Goal: Complete application form

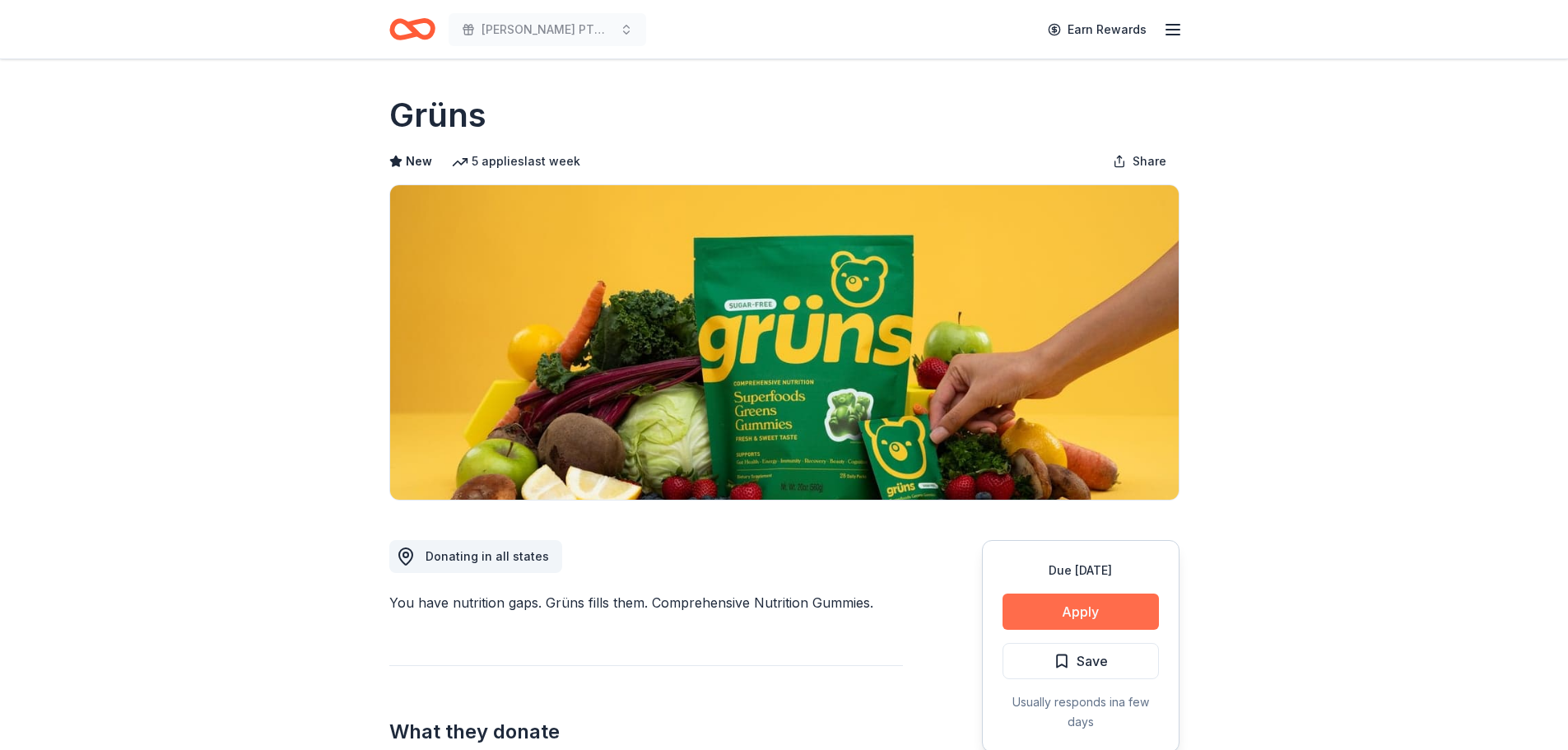
click at [1096, 614] on button "Apply" at bounding box center [1080, 611] width 157 height 36
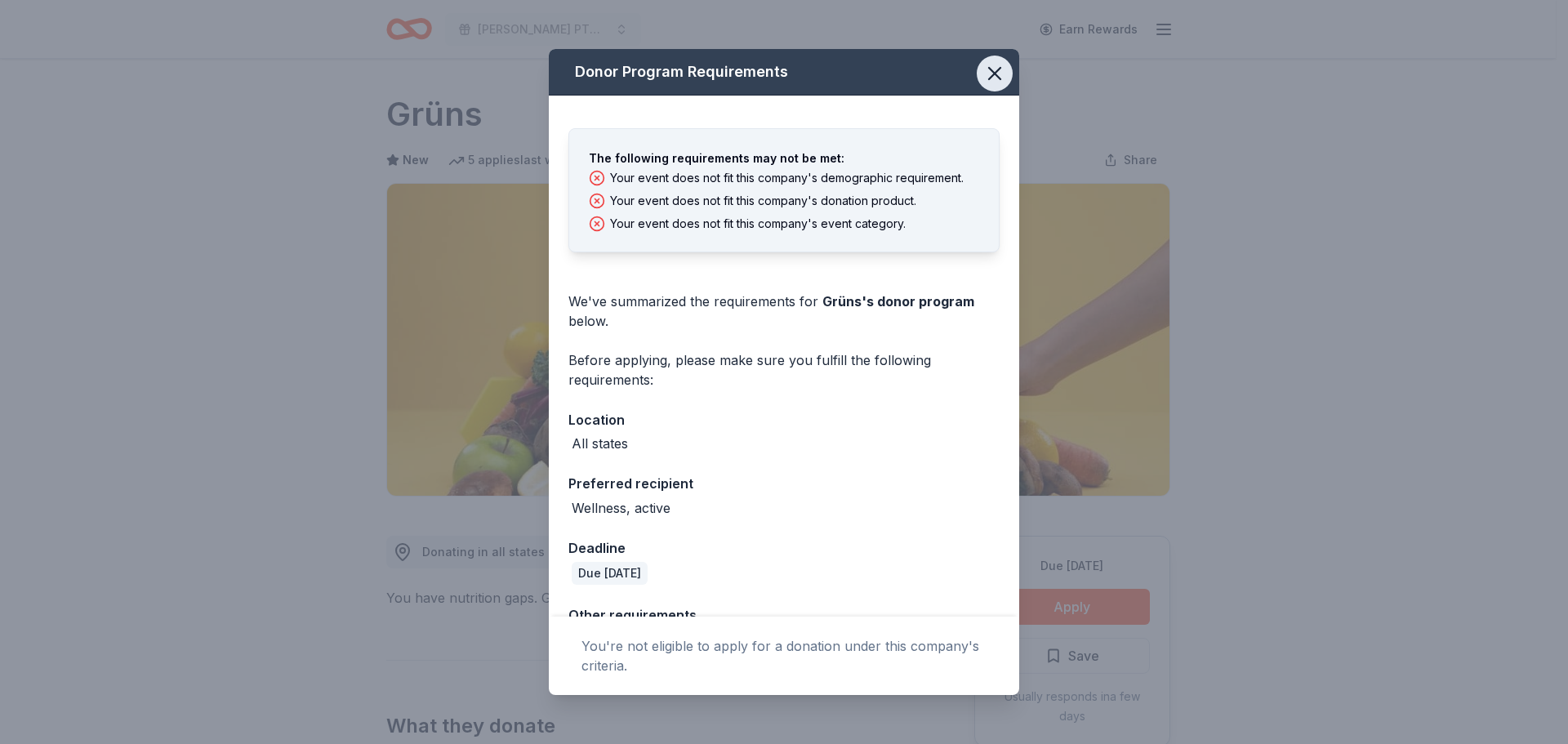
click at [983, 65] on icon "button" at bounding box center [994, 73] width 23 height 23
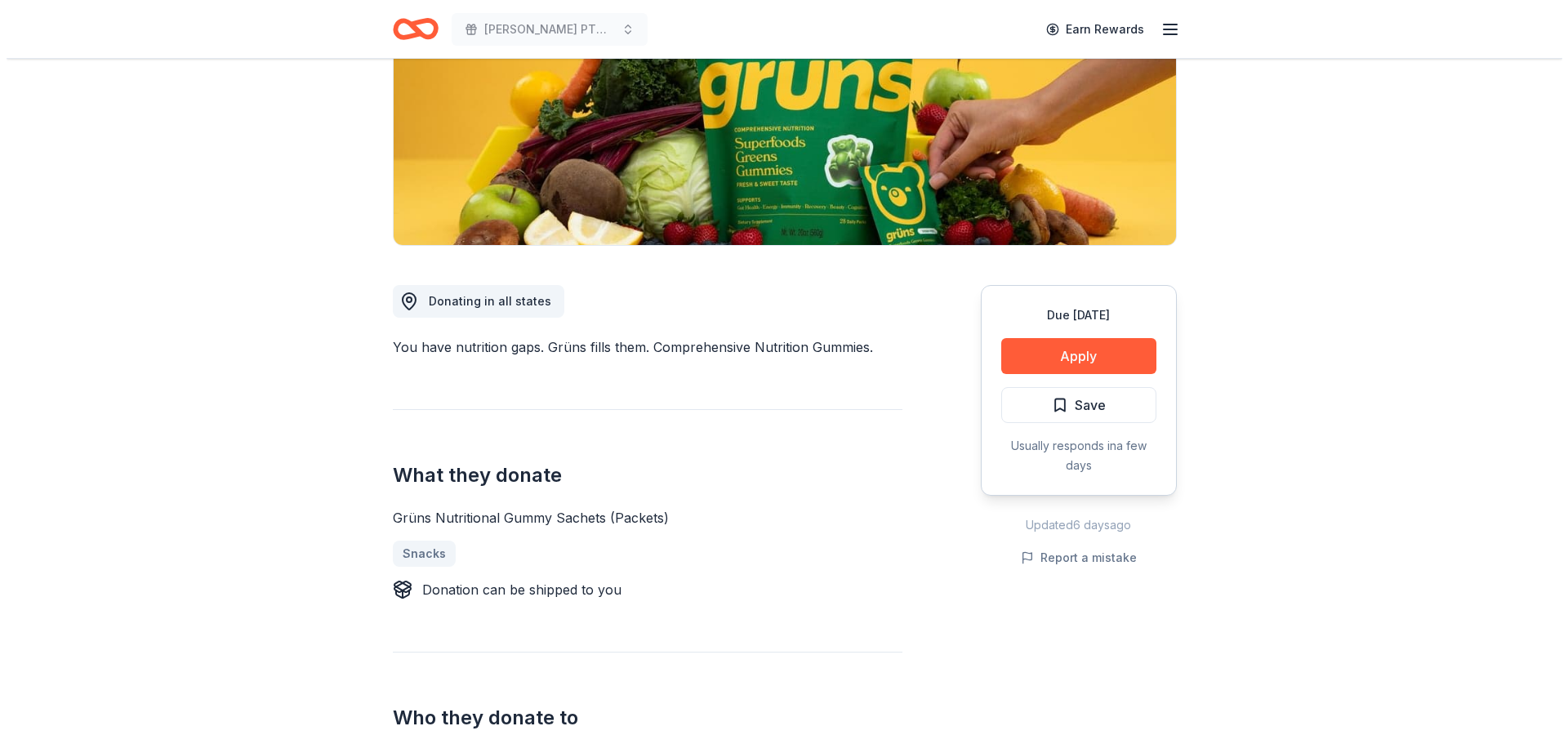
scroll to position [253, 0]
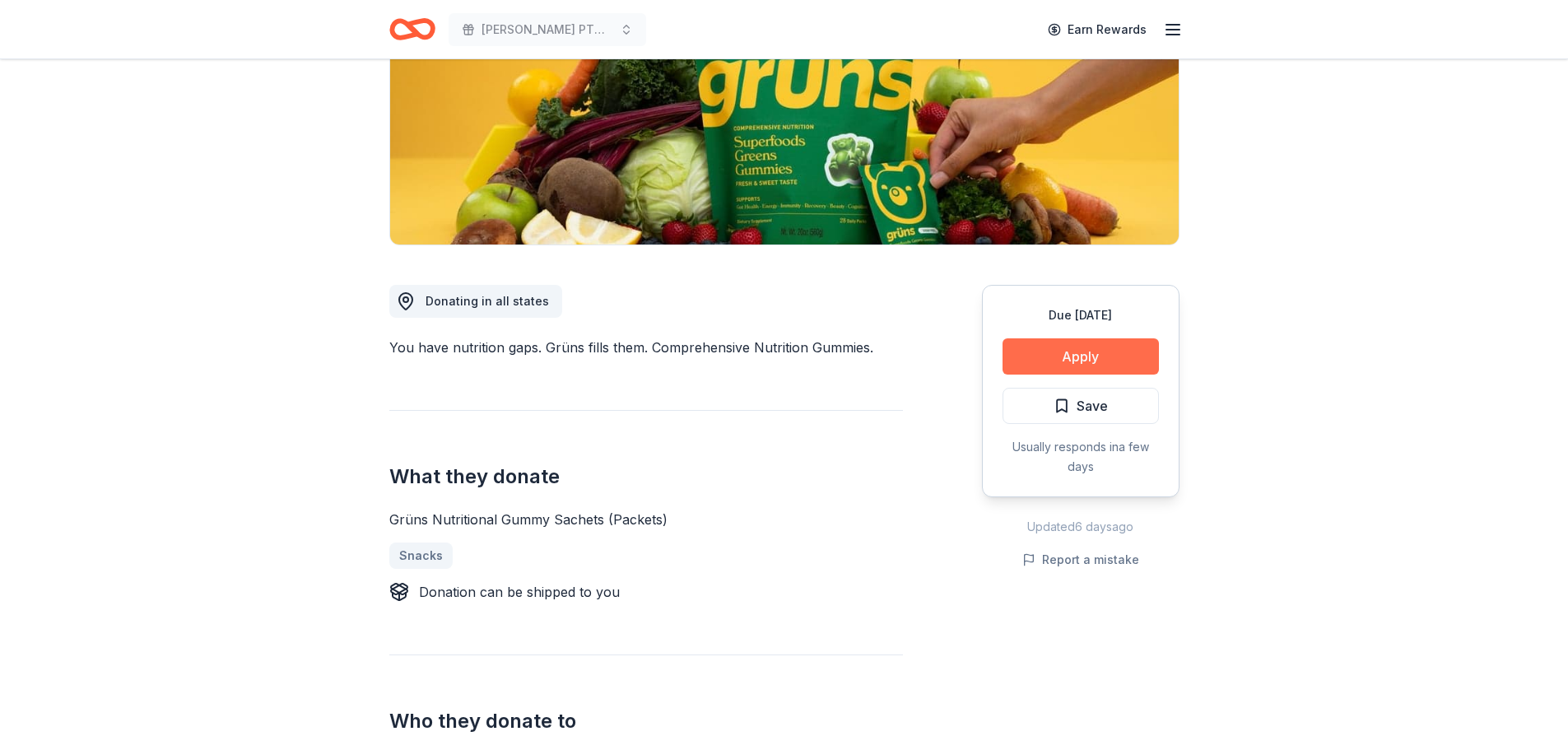
click at [1091, 349] on button "Apply" at bounding box center [1080, 356] width 157 height 36
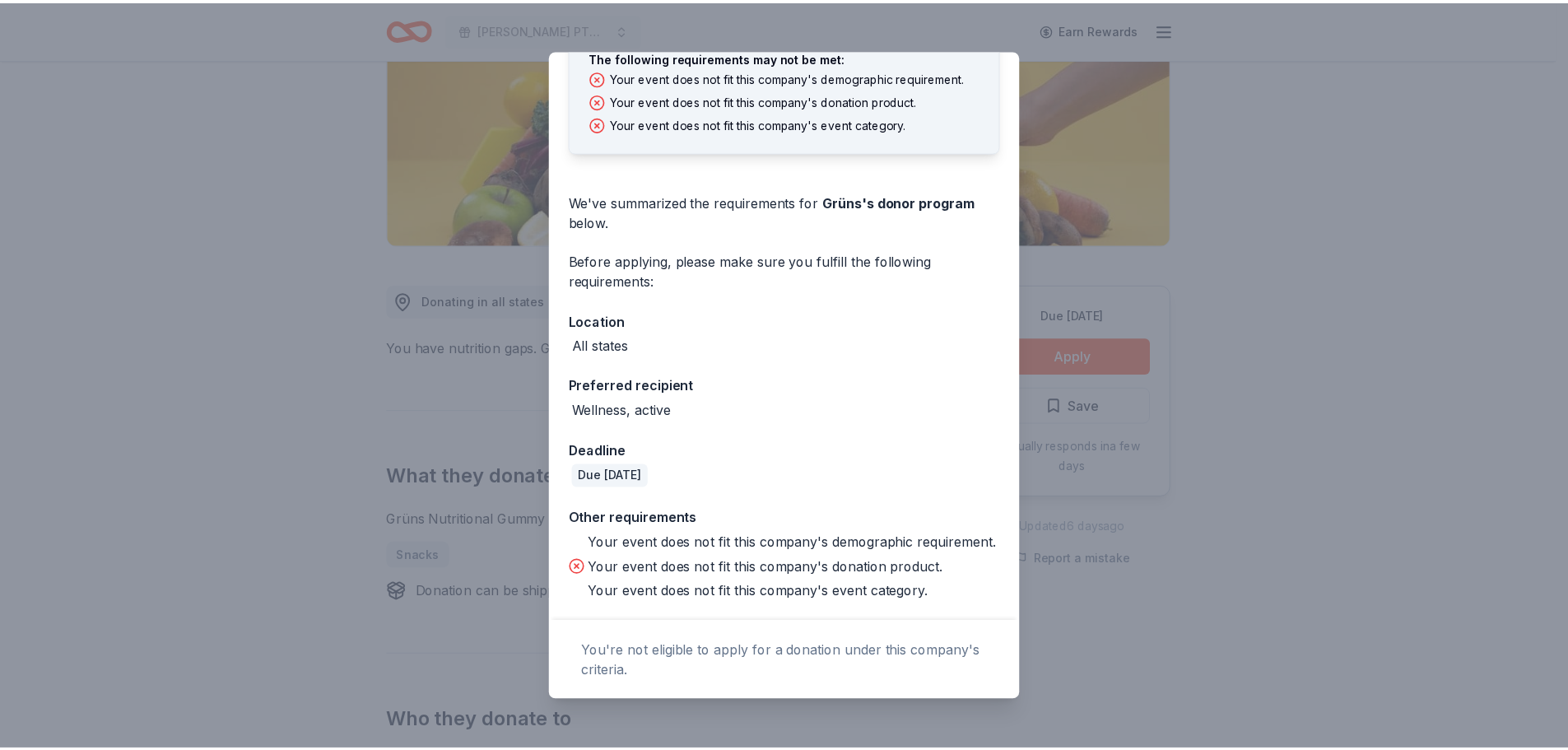
scroll to position [0, 0]
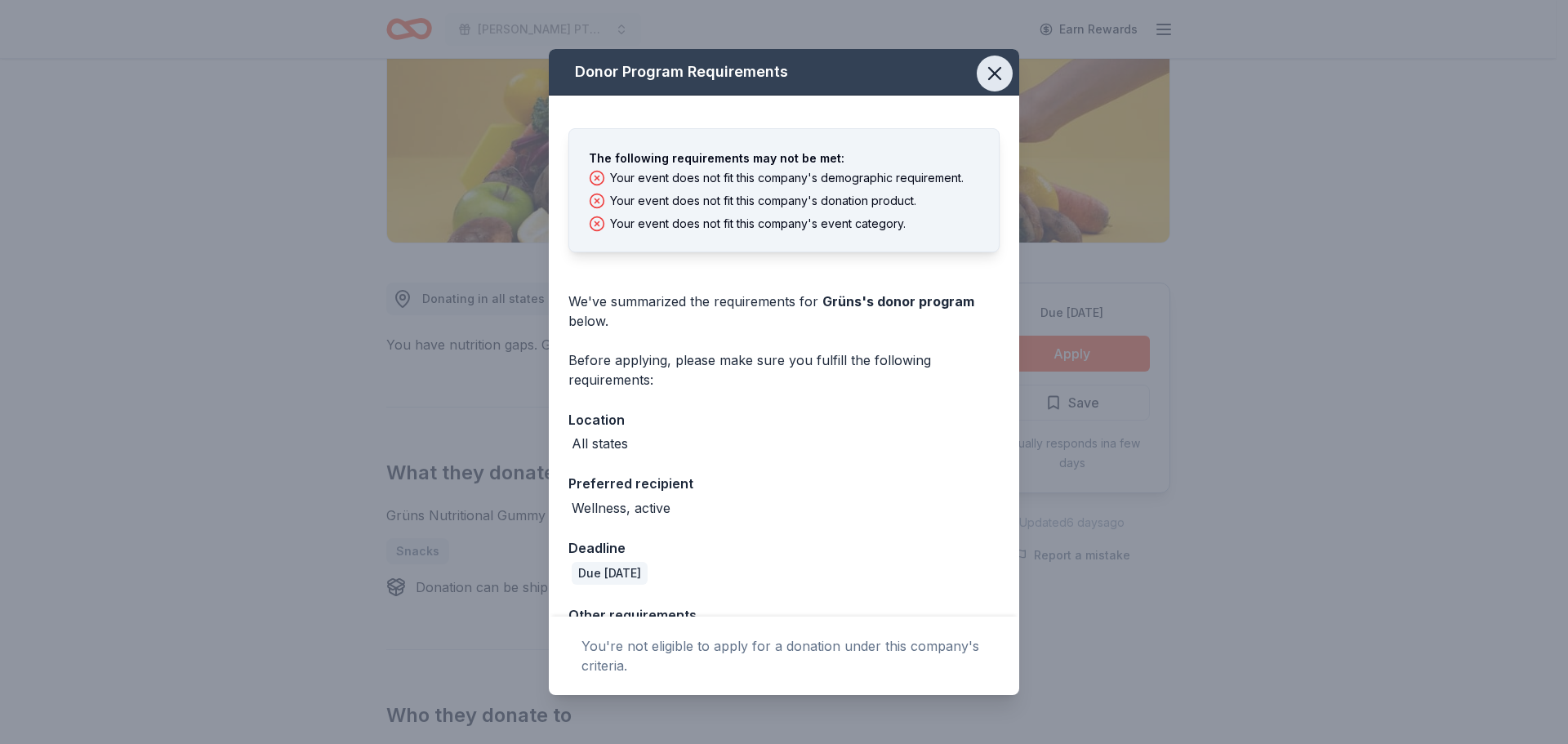
click at [983, 65] on icon "button" at bounding box center [994, 73] width 23 height 23
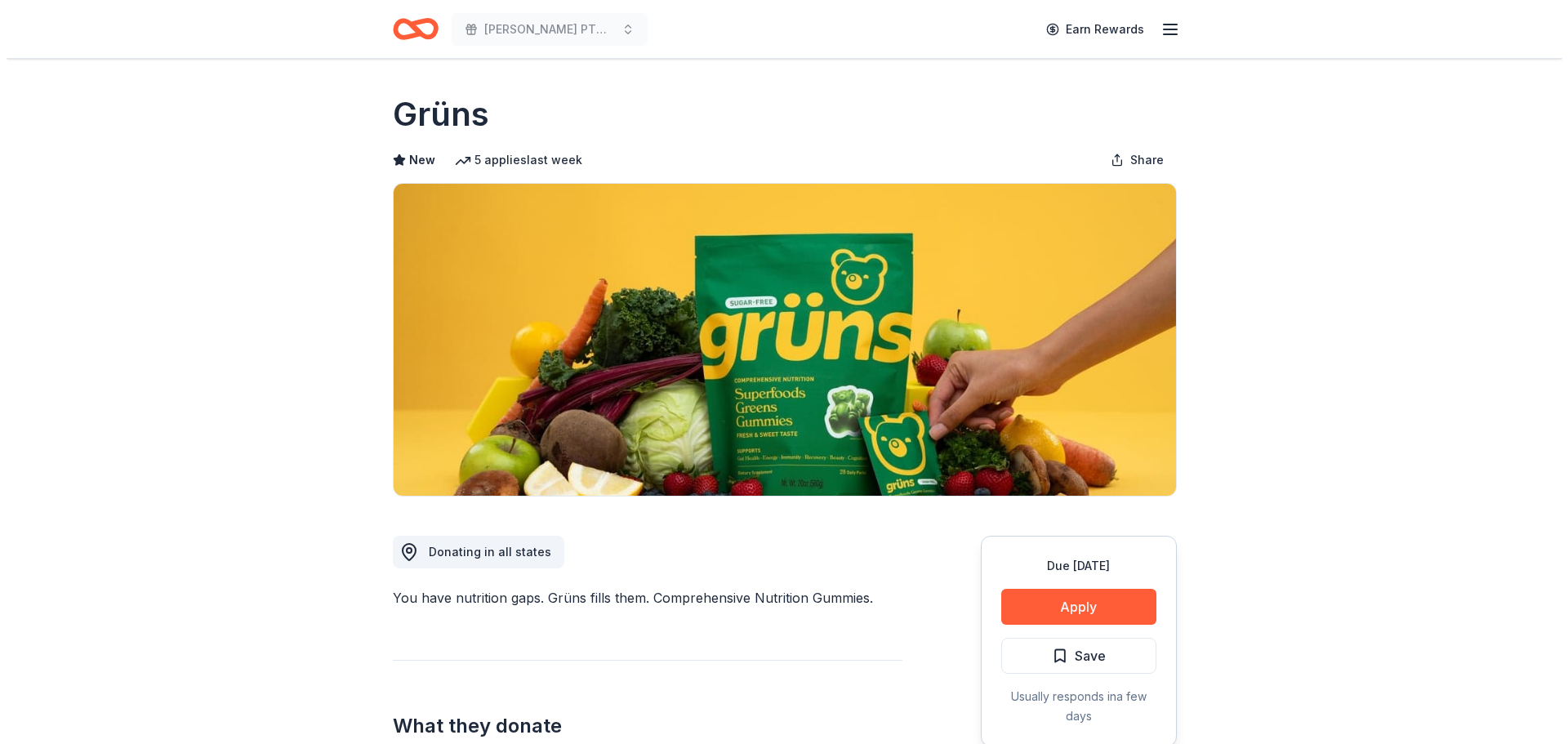
scroll to position [99, 0]
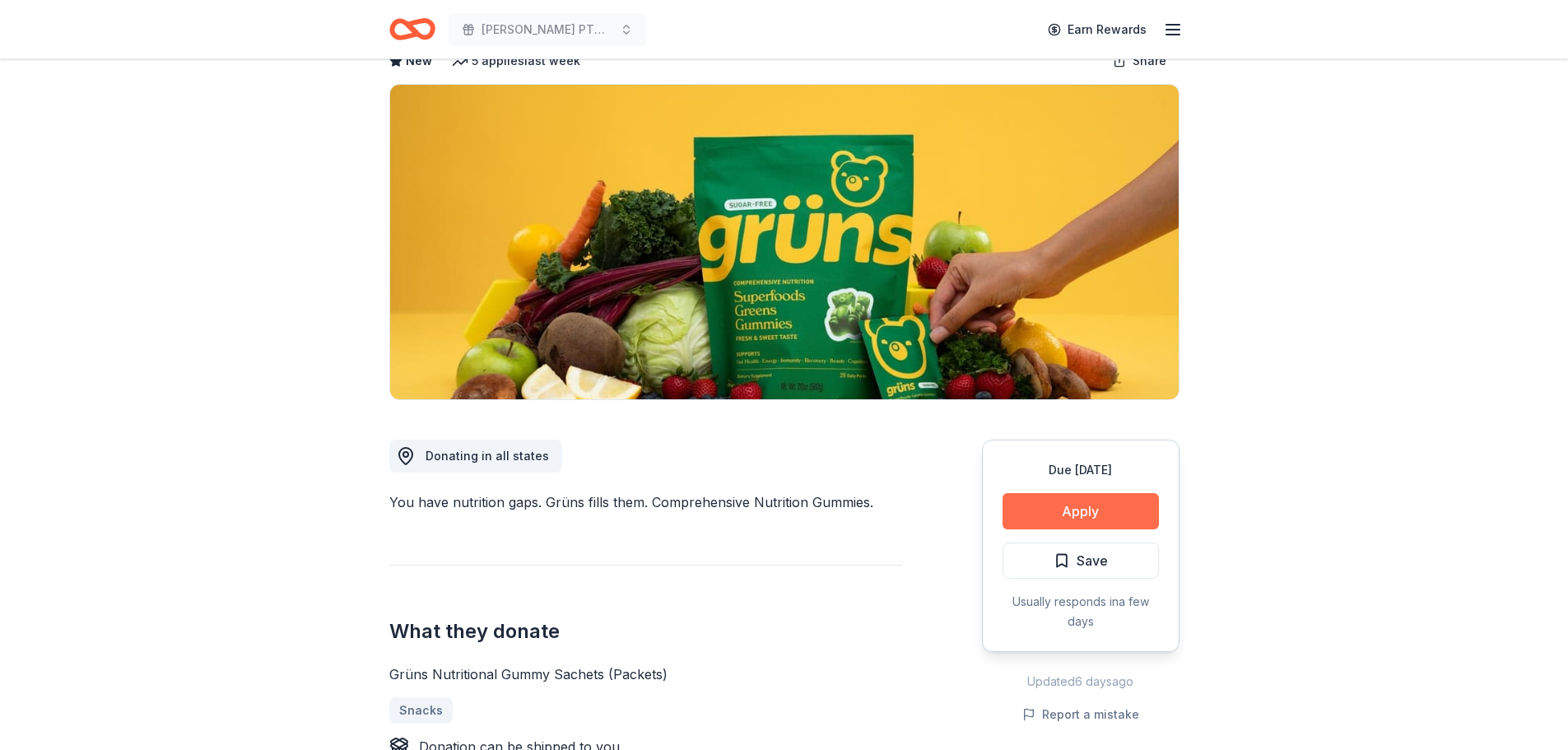
click at [1057, 512] on button "Apply" at bounding box center [1080, 511] width 157 height 36
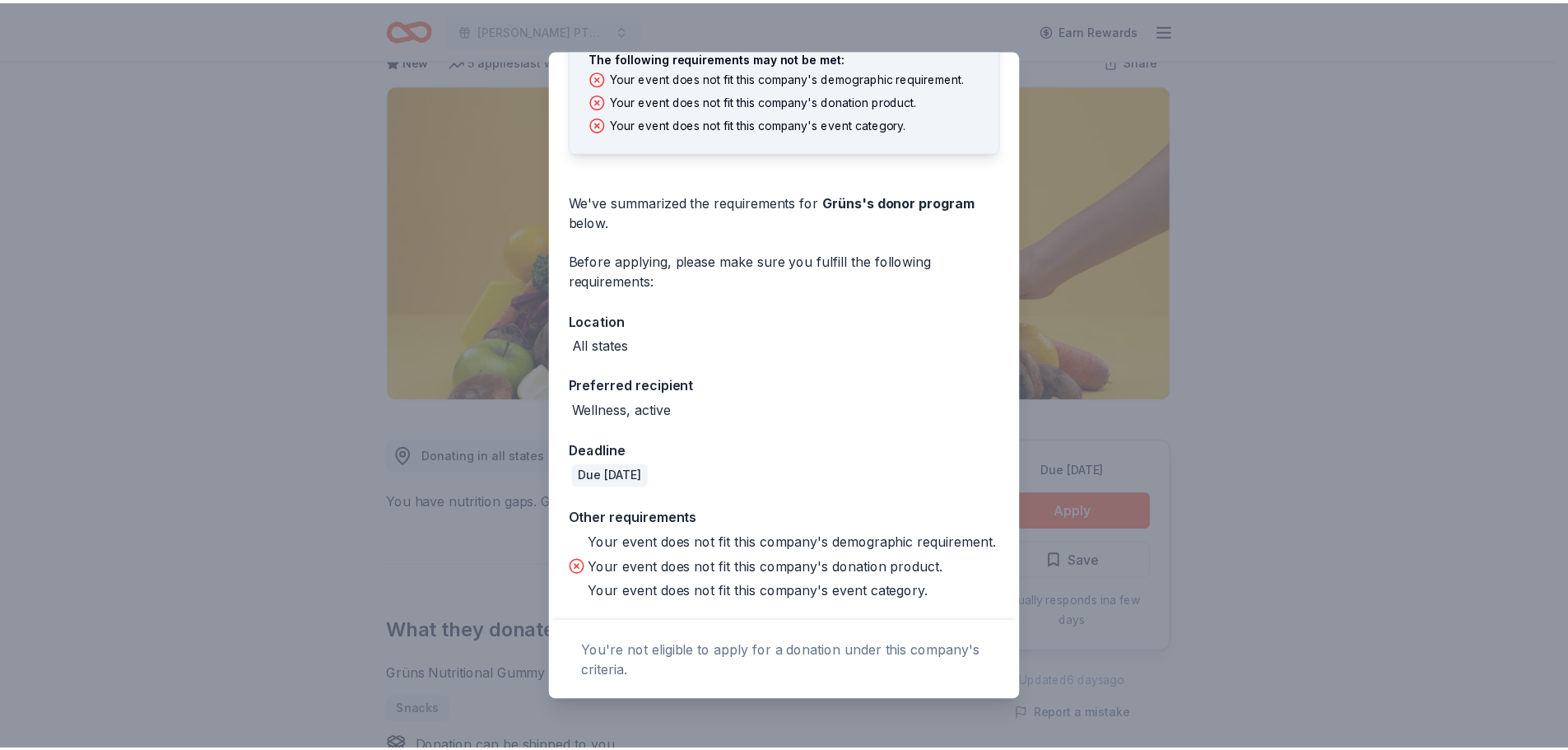
scroll to position [122, 0]
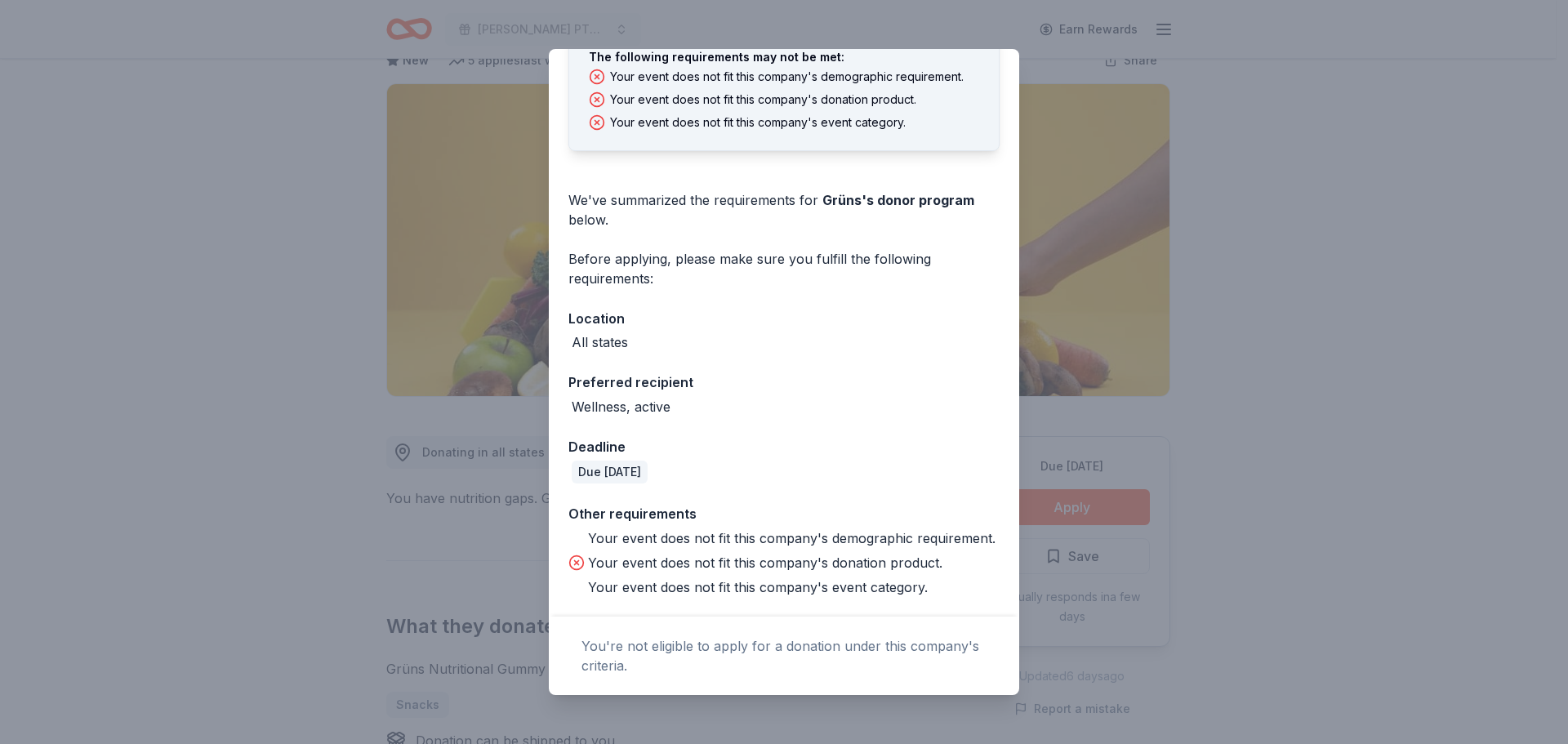
click at [1189, 434] on div "Donor Program Requirements The following requirements may not be met: Your even…" at bounding box center [784, 372] width 1568 height 744
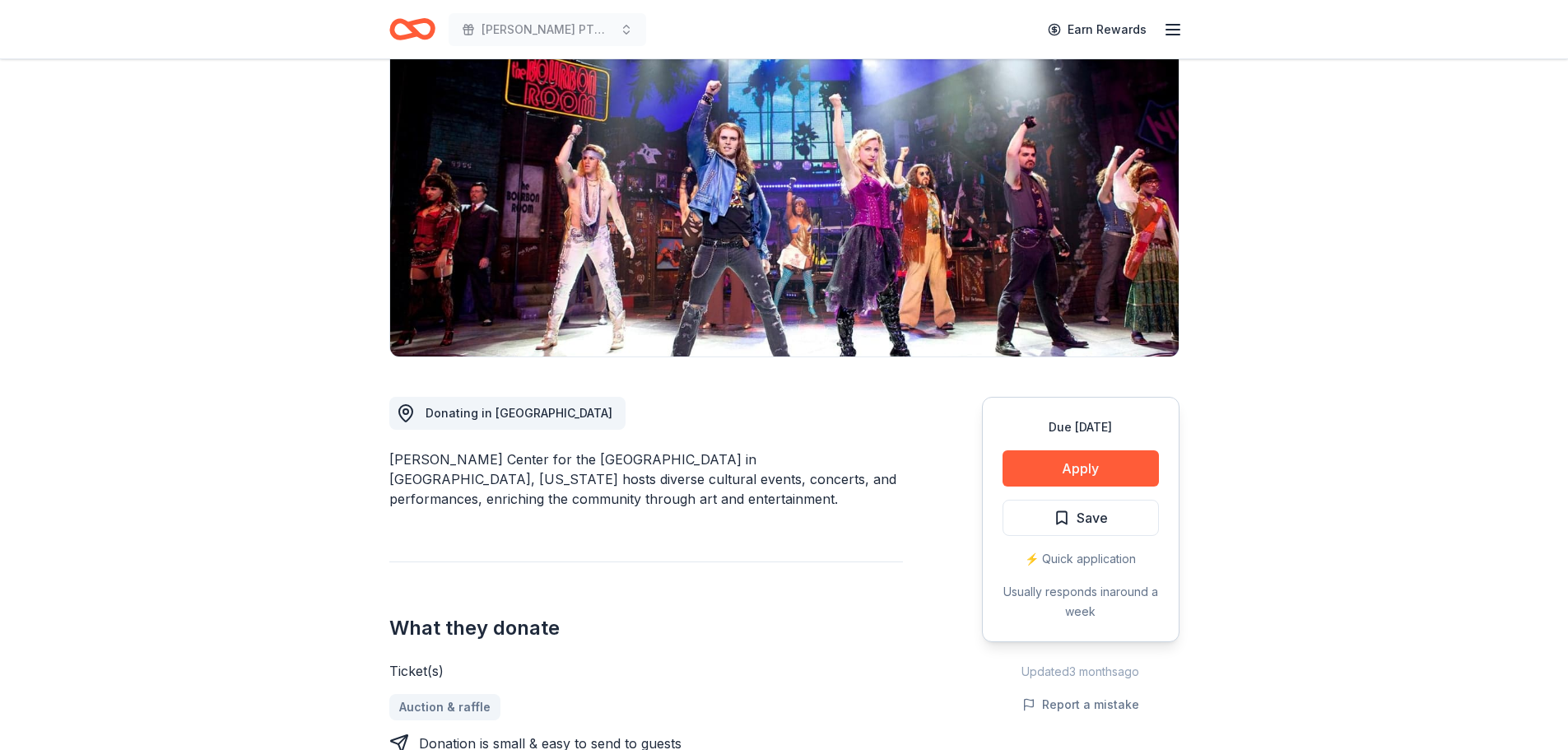
scroll to position [129, 0]
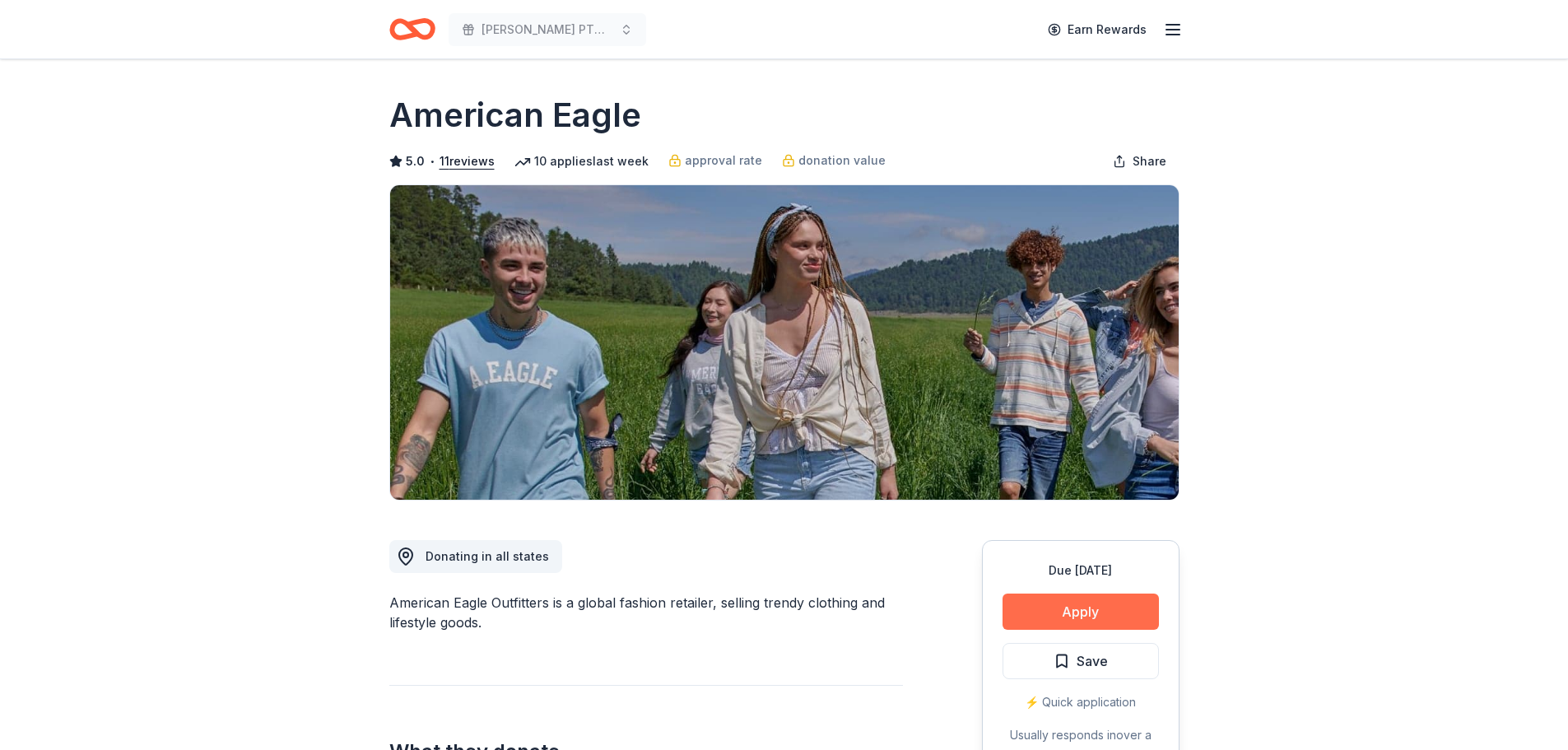
click at [1146, 611] on button "Apply" at bounding box center [1080, 611] width 157 height 36
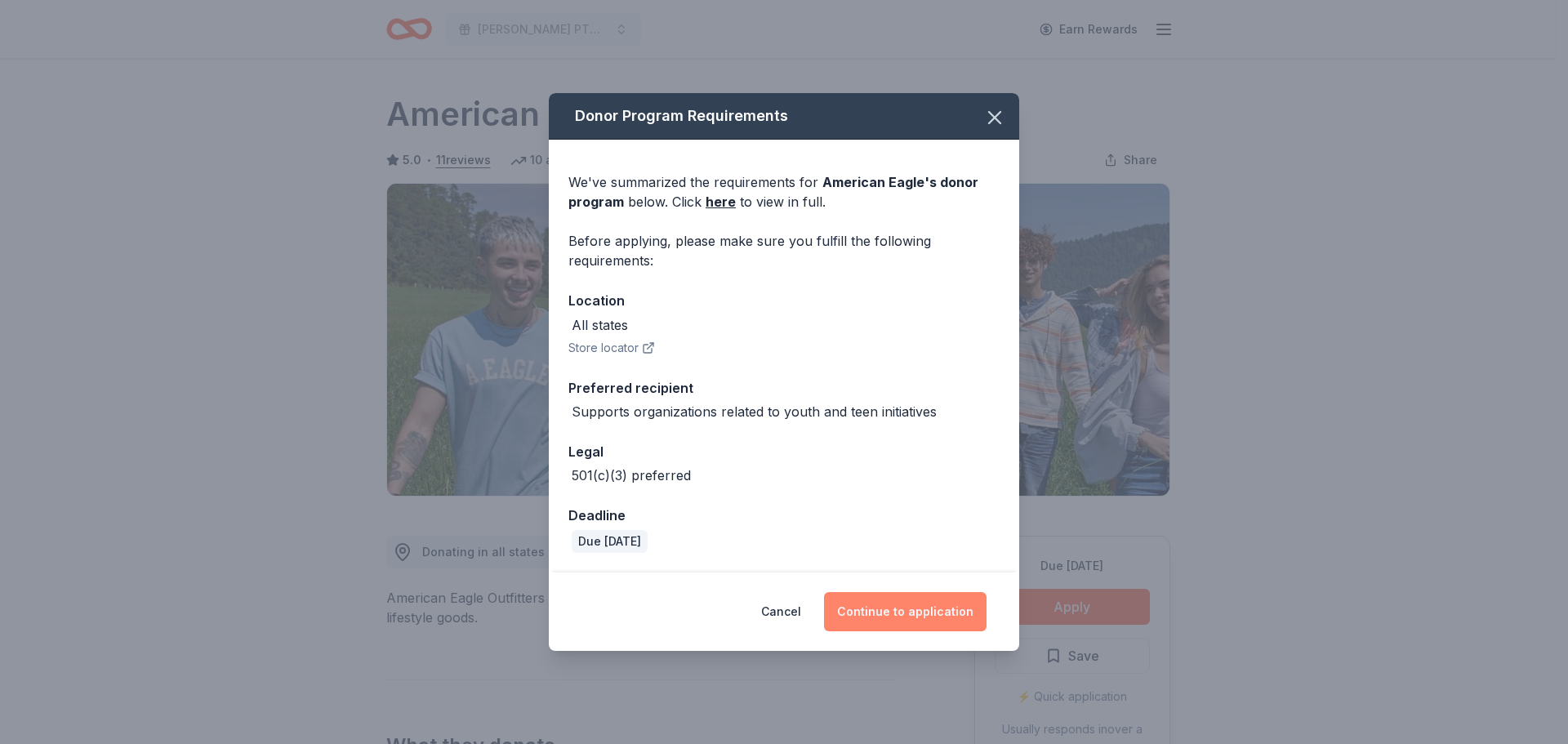
click at [956, 622] on button "Continue to application" at bounding box center [904, 612] width 162 height 39
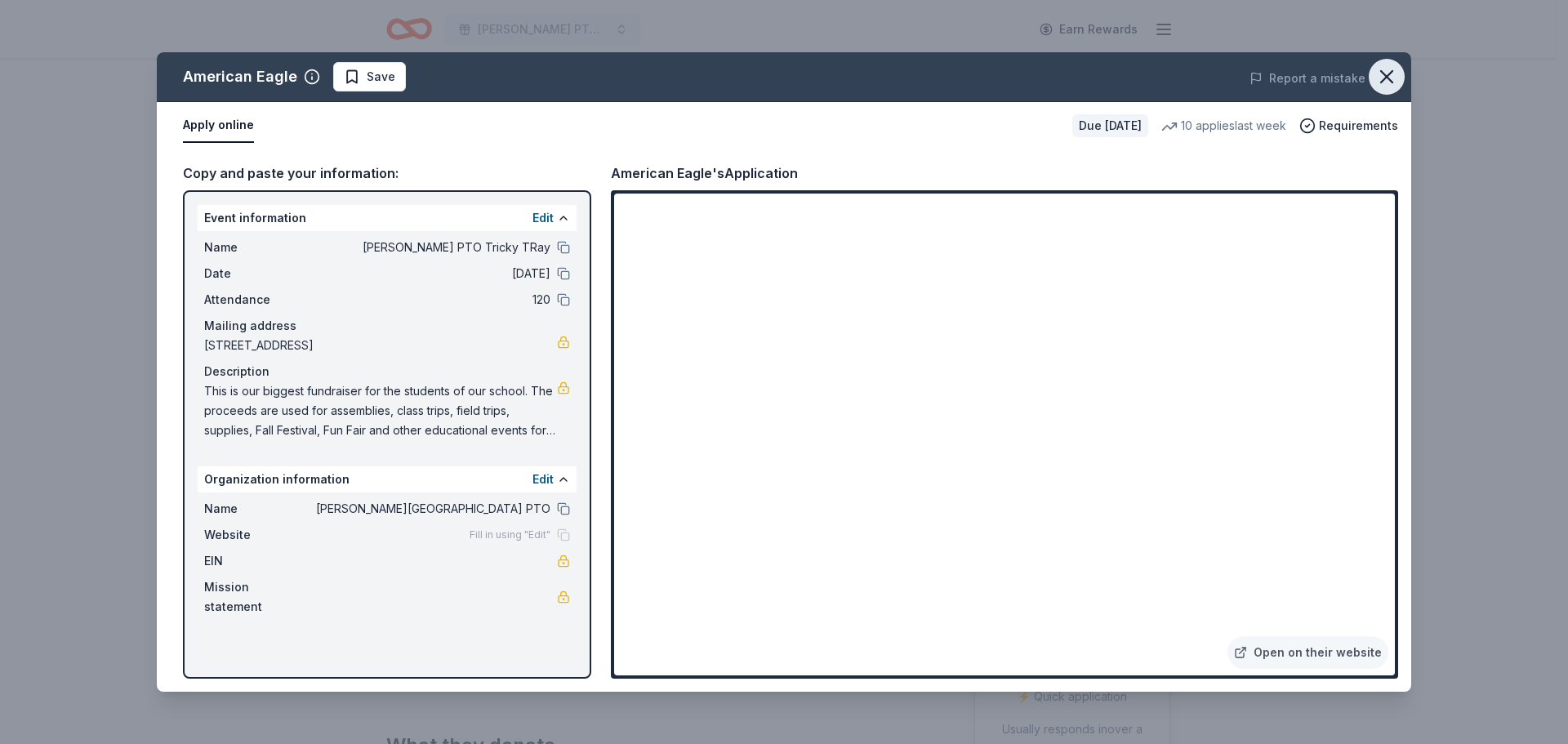
click at [1396, 77] on icon "button" at bounding box center [1386, 76] width 23 height 23
